Goal: Transaction & Acquisition: Subscribe to service/newsletter

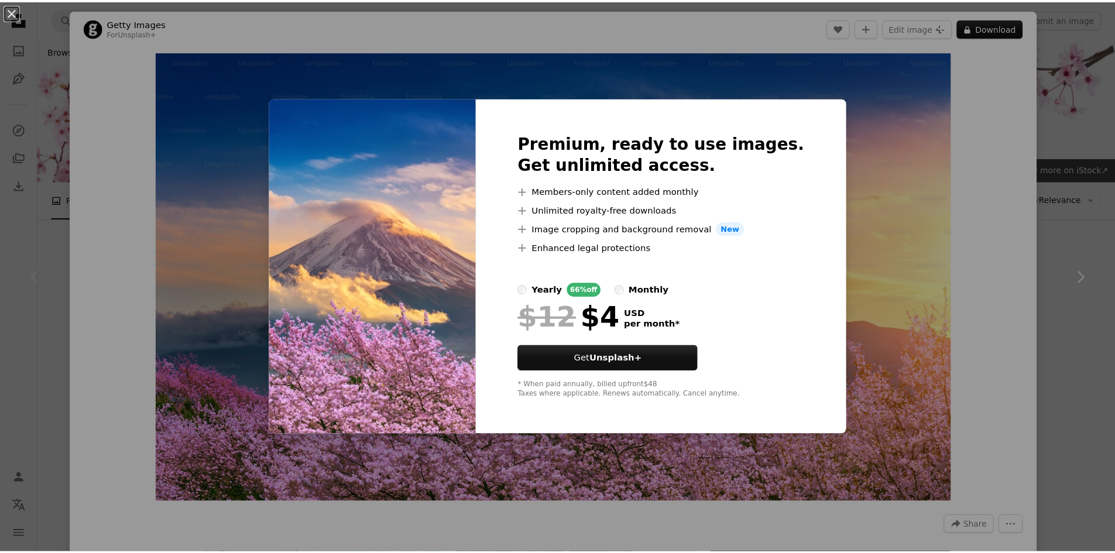
scroll to position [176, 0]
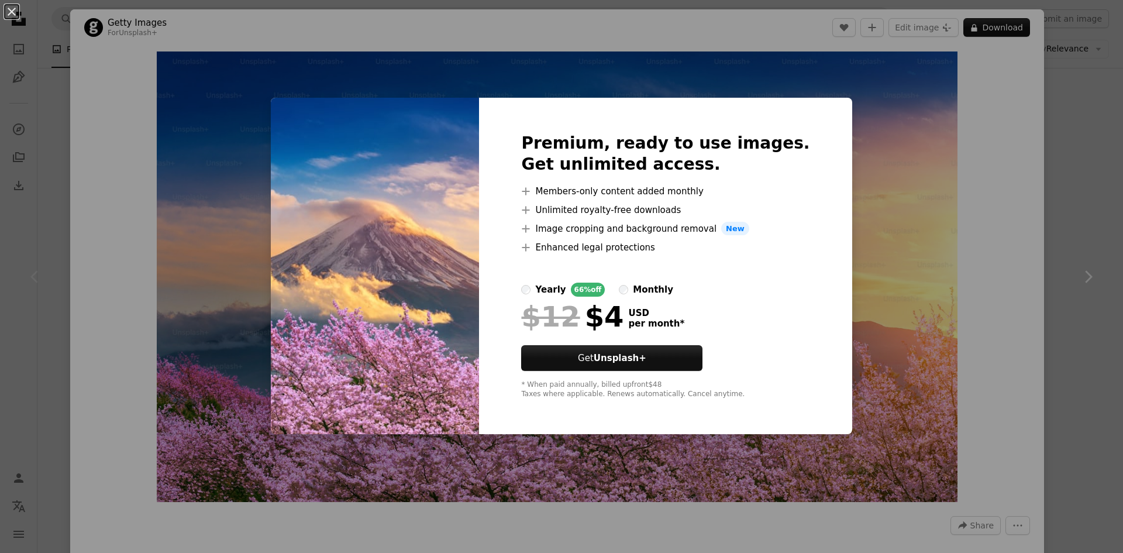
click at [439, 283] on img at bounding box center [375, 266] width 208 height 337
click at [622, 363] on strong "Unsplash+" at bounding box center [620, 358] width 53 height 11
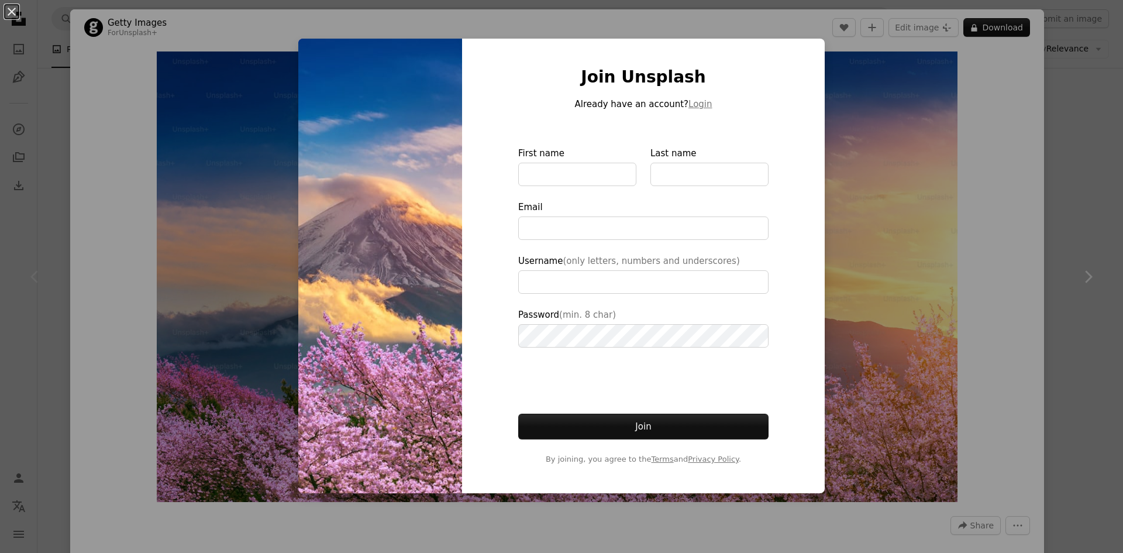
click at [888, 215] on div "An X shape Join Unsplash Already have an account? Login First name Last name Em…" at bounding box center [561, 276] width 1123 height 553
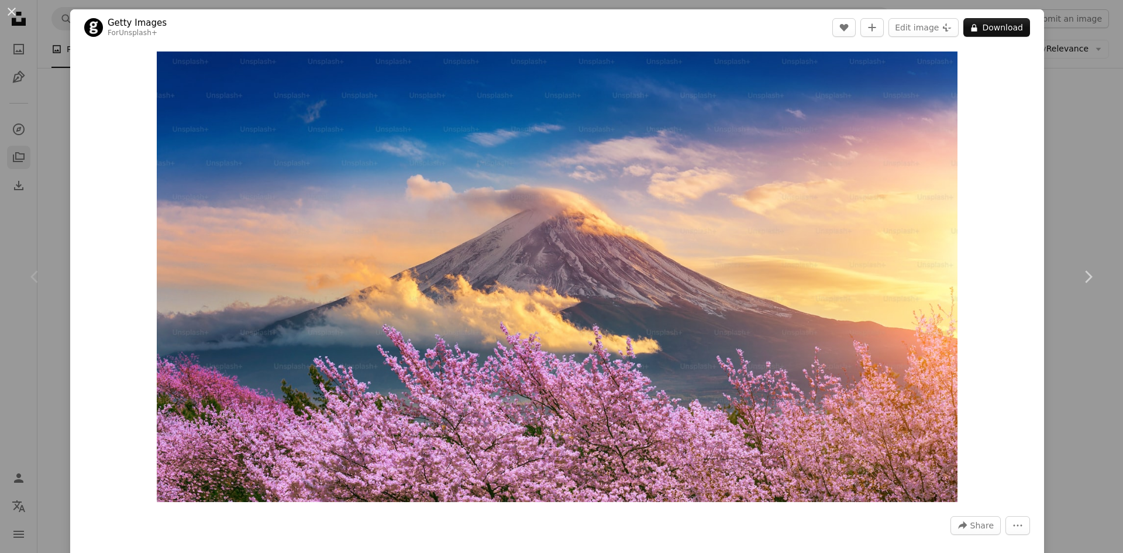
drag, startPoint x: 9, startPoint y: 180, endPoint x: 14, endPoint y: 151, distance: 29.0
click at [9, 180] on div "An X shape Chevron left Chevron right Getty Images For Unsplash+ A heart A plus…" at bounding box center [561, 276] width 1123 height 553
